Goal: Complete application form: Complete application form

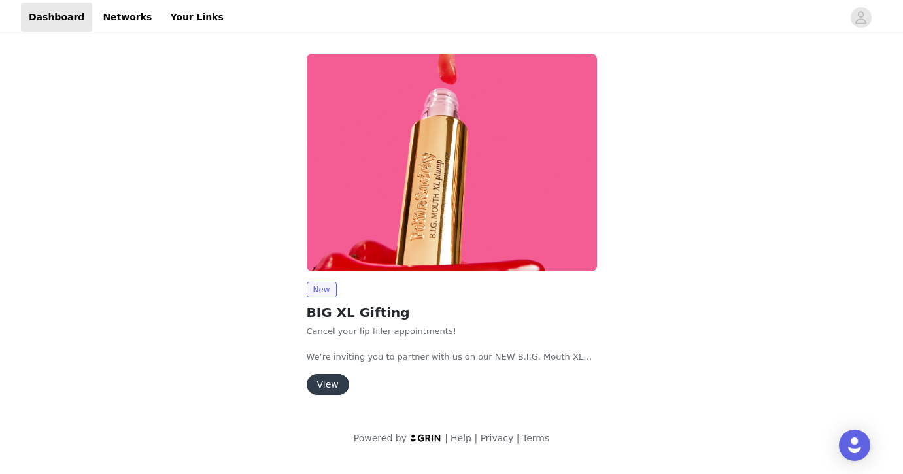
click at [331, 385] on button "View" at bounding box center [328, 384] width 42 height 21
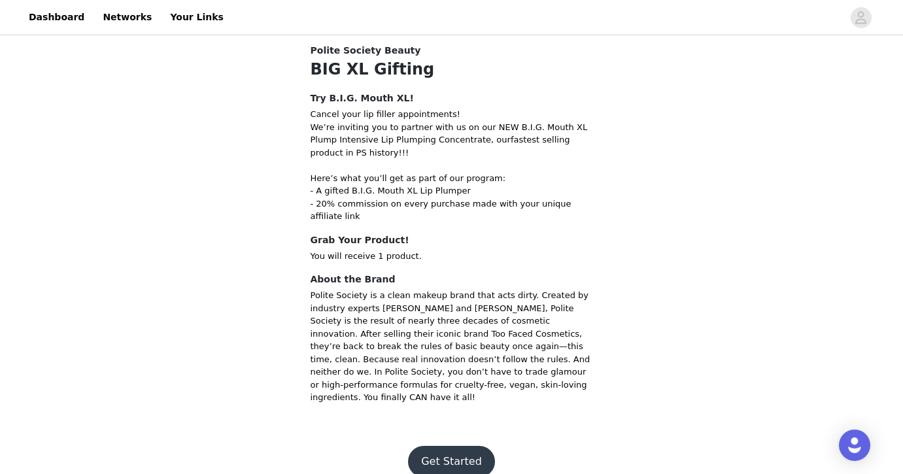
click at [442, 446] on button "Get Started" at bounding box center [451, 461] width 87 height 31
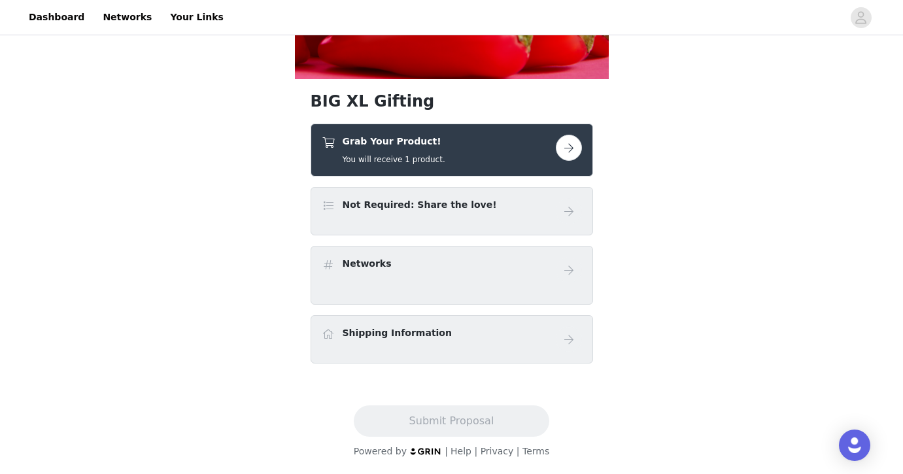
scroll to position [429, 0]
click at [389, 203] on h4 "Not Required: Share the love!" at bounding box center [419, 205] width 154 height 14
click at [569, 142] on button "button" at bounding box center [569, 148] width 26 height 26
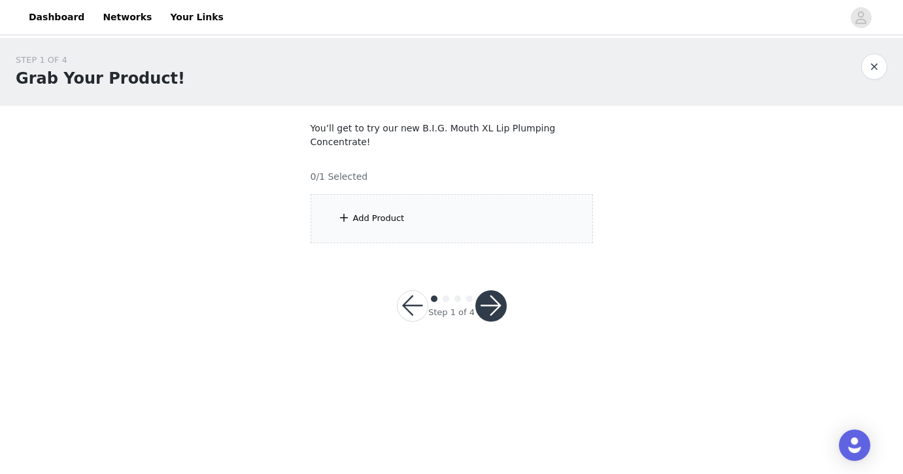
click at [414, 214] on div "Add Product" at bounding box center [451, 218] width 282 height 49
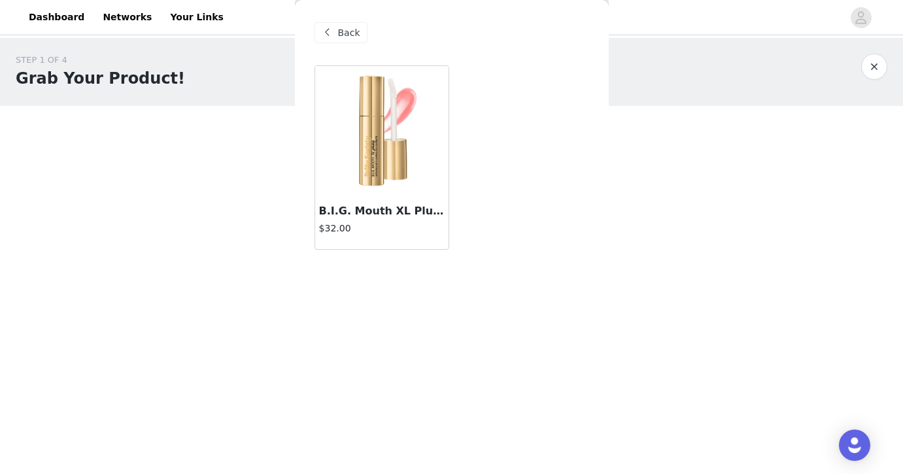
click at [382, 143] on img at bounding box center [381, 131] width 131 height 131
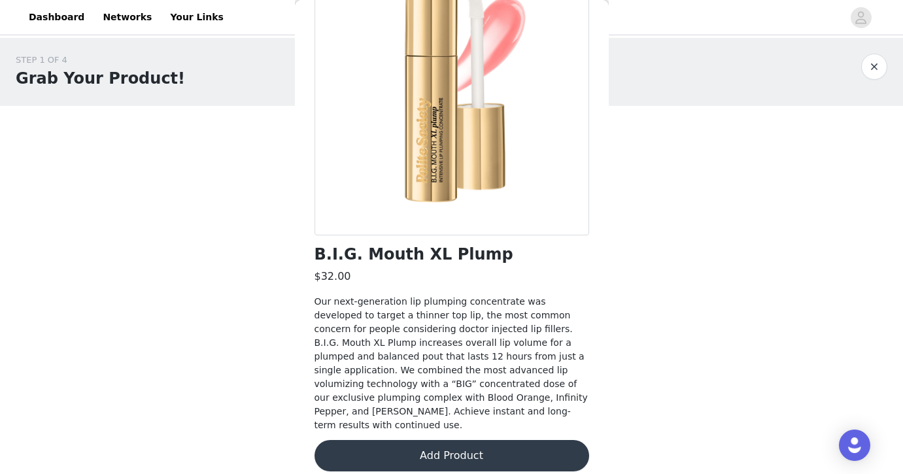
scroll to position [124, 0]
click at [437, 441] on button "Add Product" at bounding box center [451, 456] width 275 height 31
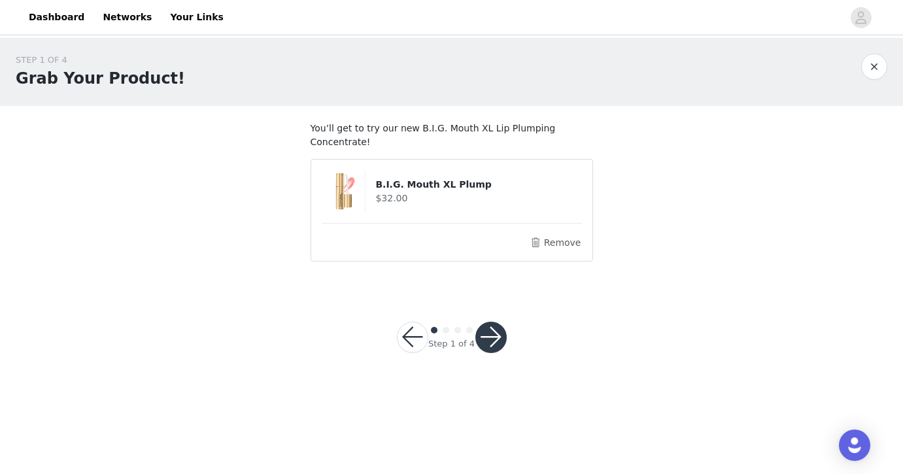
click at [488, 346] on button "button" at bounding box center [490, 337] width 31 height 31
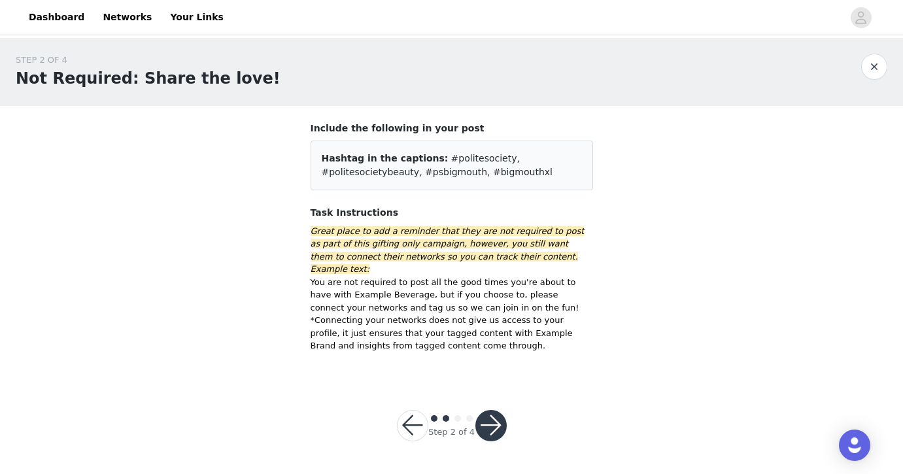
click at [488, 410] on button "button" at bounding box center [490, 425] width 31 height 31
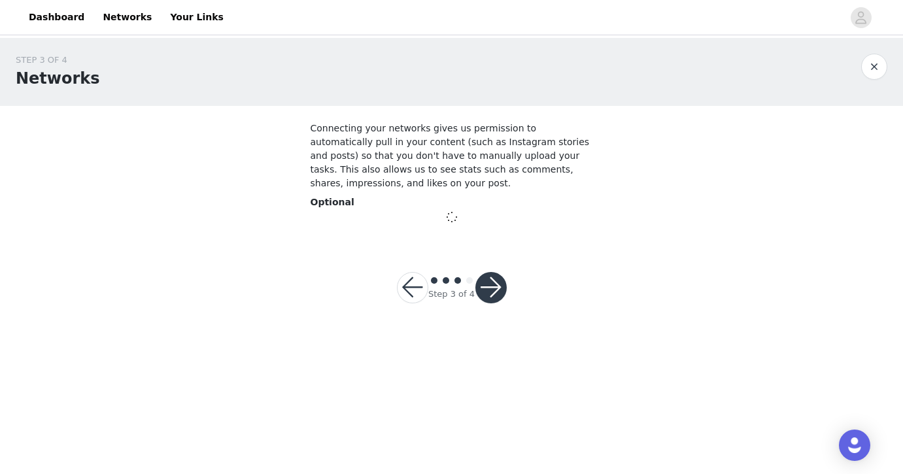
click at [497, 264] on div "Step 3 of 4" at bounding box center [451, 287] width 141 height 63
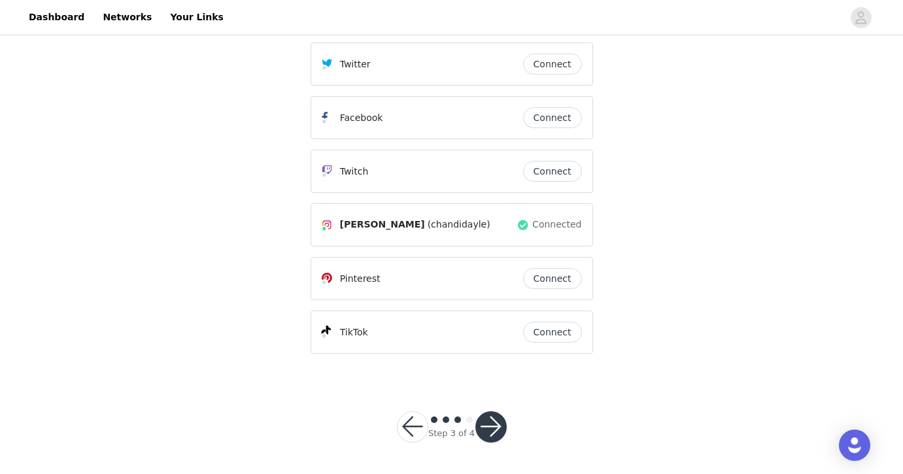
scroll to position [225, 0]
click at [492, 439] on button "button" at bounding box center [490, 427] width 31 height 31
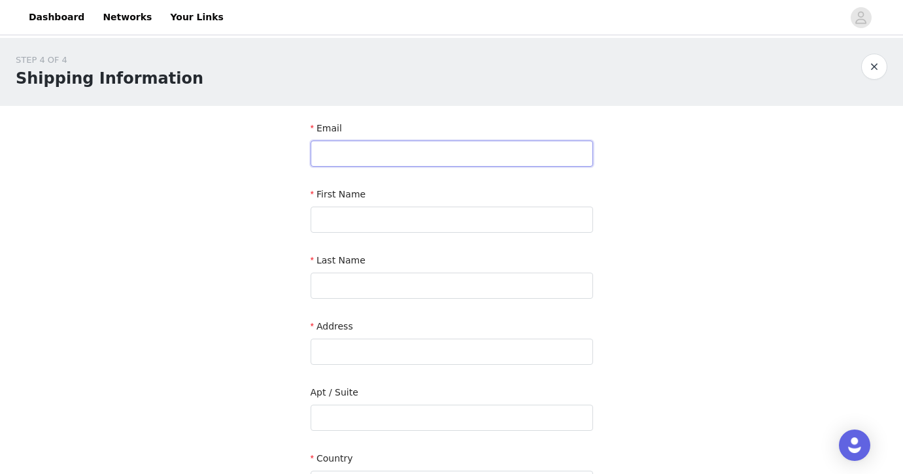
paste input "[EMAIL_ADDRESS][DOMAIN_NAME]"
type input "[EMAIL_ADDRESS][DOMAIN_NAME]"
type input "Chandi"
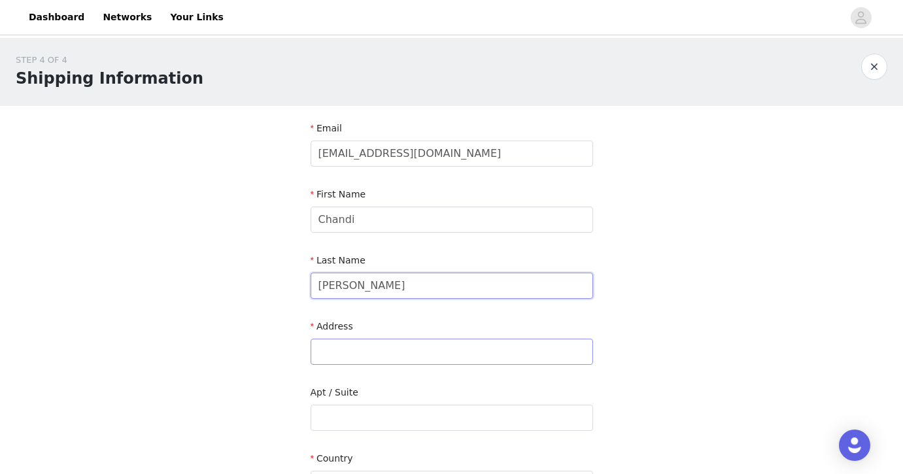
type input "[PERSON_NAME]"
paste input "[STREET_ADDRESS]"
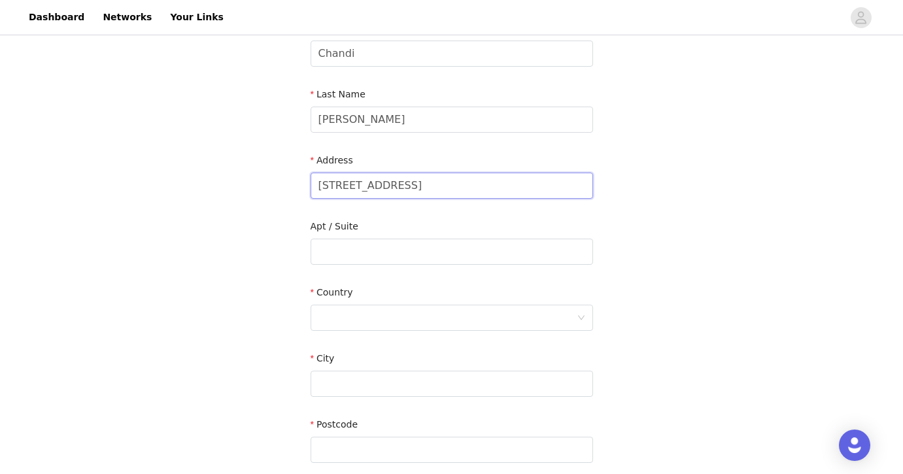
scroll to position [167, 0]
type input "[STREET_ADDRESS]"
click at [356, 325] on div at bounding box center [447, 316] width 258 height 25
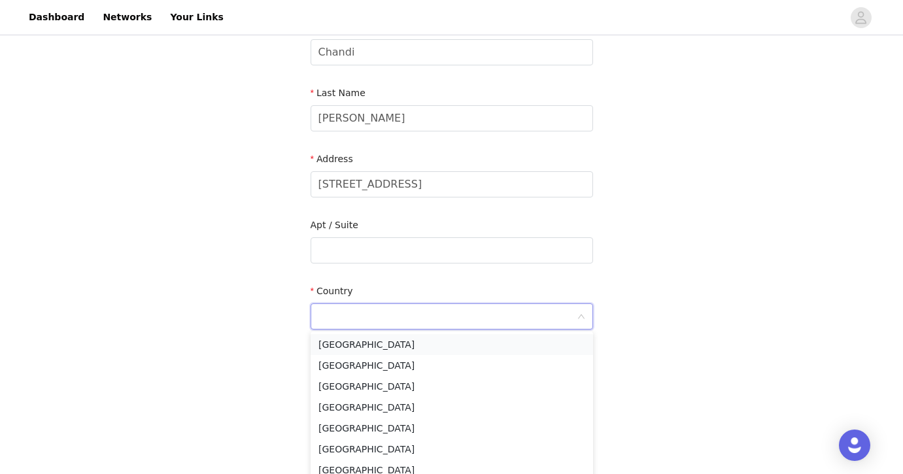
click at [347, 349] on li "[GEOGRAPHIC_DATA]" at bounding box center [451, 344] width 282 height 21
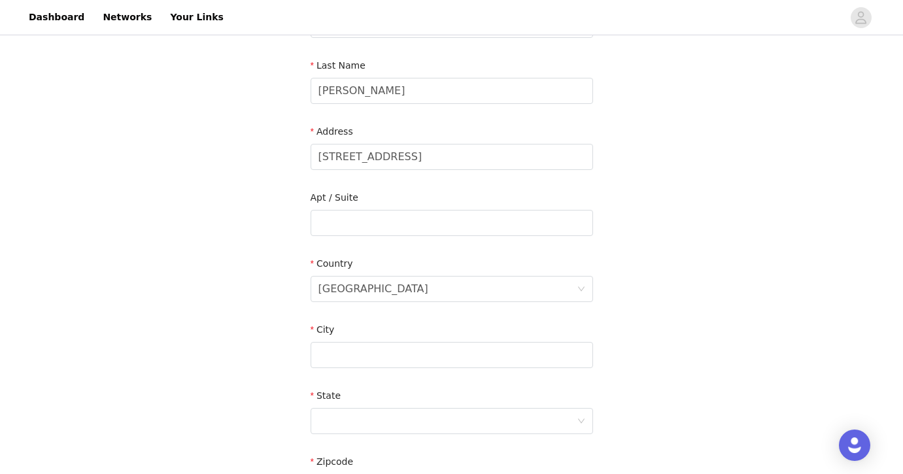
scroll to position [196, 0]
type input "O"
type input "Plano"
click at [371, 405] on div "State" at bounding box center [451, 397] width 282 height 19
click at [371, 418] on div at bounding box center [447, 419] width 258 height 25
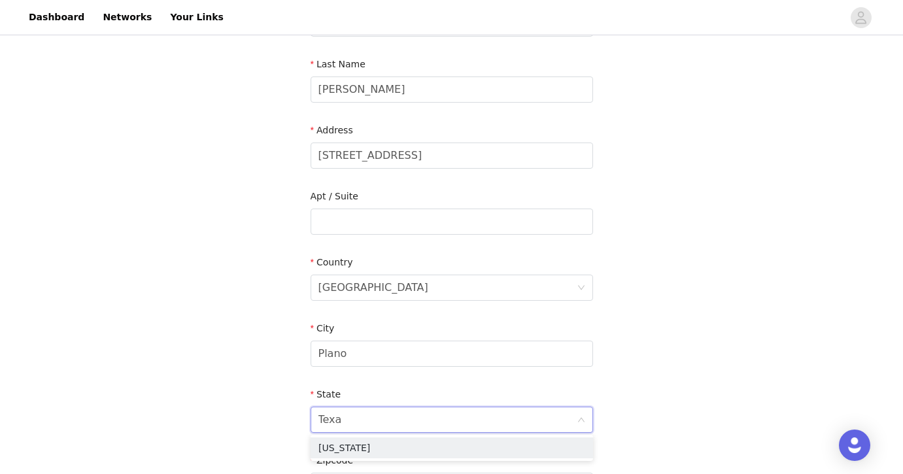
type input "[US_STATE]"
click at [356, 451] on li "[US_STATE]" at bounding box center [451, 447] width 282 height 21
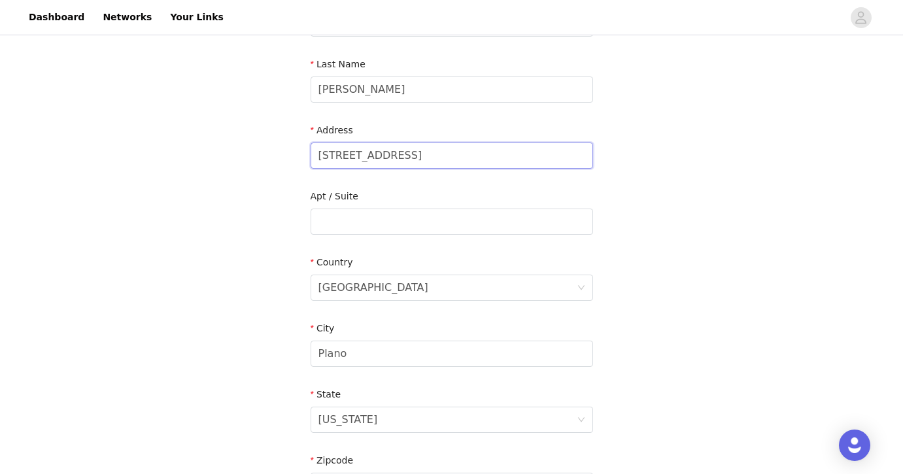
drag, startPoint x: 501, startPoint y: 154, endPoint x: 568, endPoint y: 152, distance: 67.3
click at [568, 152] on input "[STREET_ADDRESS]" at bounding box center [451, 155] width 282 height 26
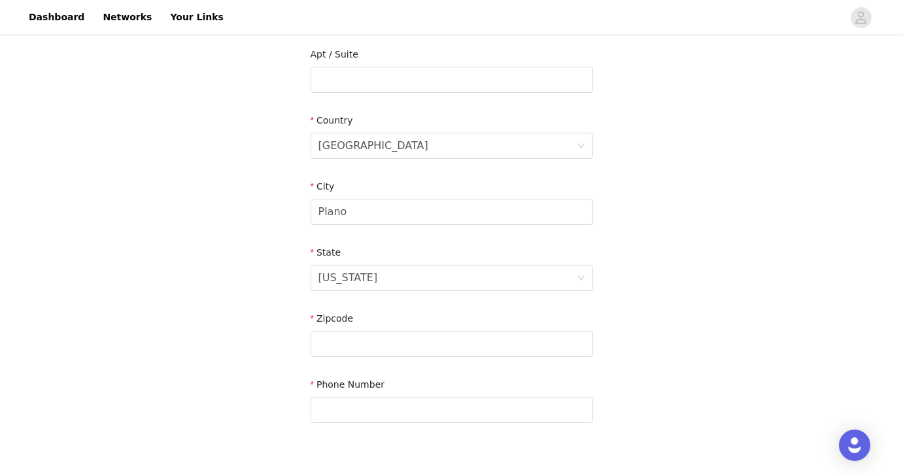
scroll to position [344, 0]
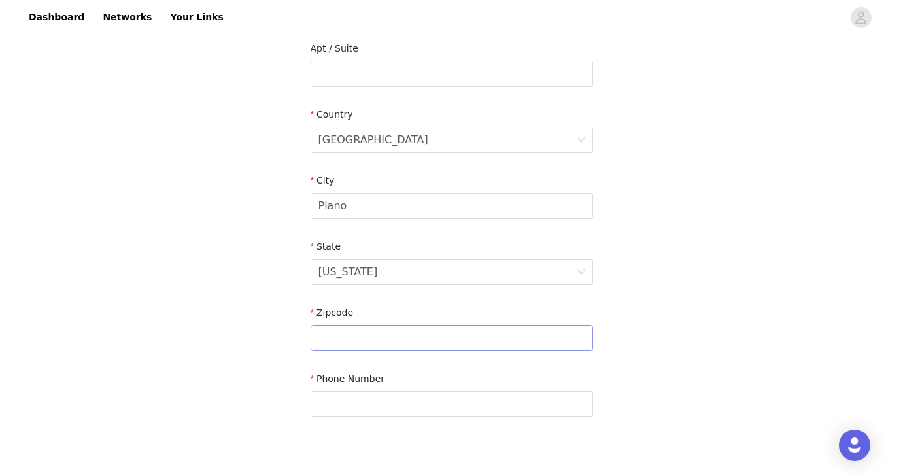
type input "[STREET_ADDRESS]"
paste input "75074"
type input "75074"
paste input "323.379.7909"
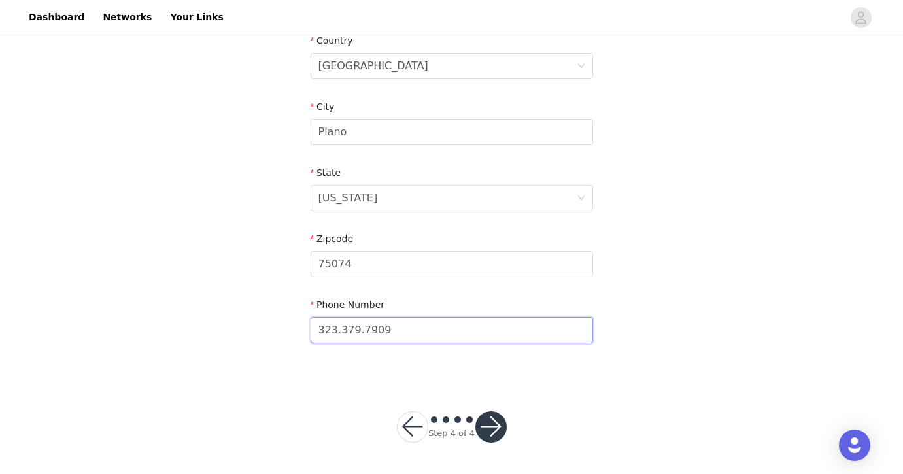
scroll to position [417, 0]
type input "323.379.7909"
click at [485, 429] on button "button" at bounding box center [490, 427] width 31 height 31
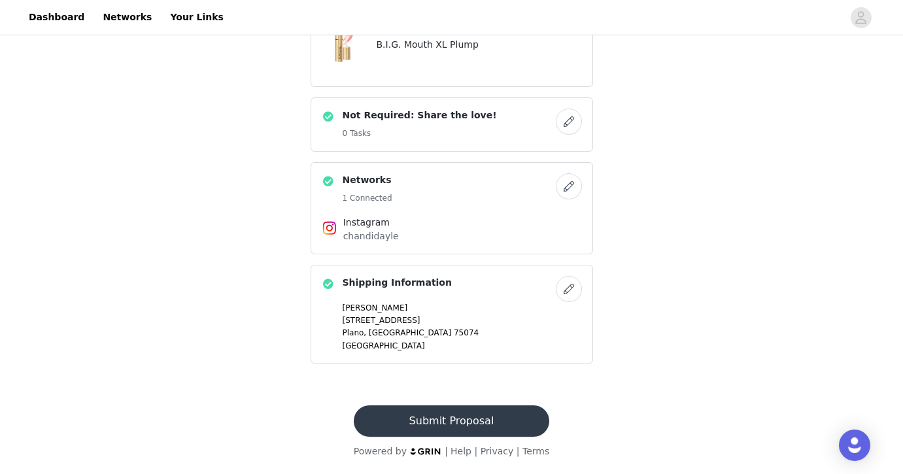
scroll to position [573, 0]
click at [479, 414] on button "Submit Proposal" at bounding box center [451, 420] width 195 height 31
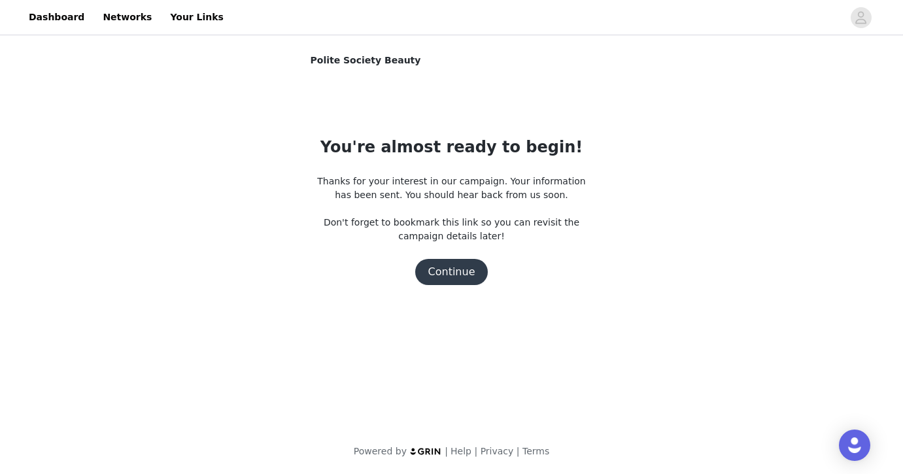
click at [470, 258] on div "You're almost ready to begin! Thanks for your interest in our campaign. Your in…" at bounding box center [451, 210] width 282 height 150
click at [466, 263] on button "Continue" at bounding box center [451, 272] width 73 height 26
